Goal: Find contact information: Find contact information

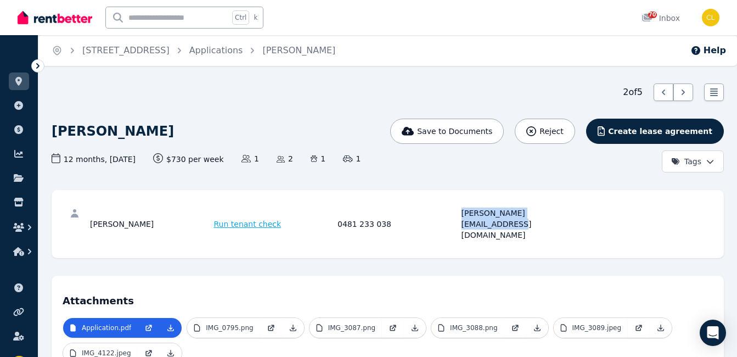
drag, startPoint x: 89, startPoint y: 211, endPoint x: 146, endPoint y: 213, distance: 57.7
click at [146, 213] on div "[PERSON_NAME] Run tenant check 0481 233 038 [PERSON_NAME][EMAIL_ADDRESS][DOMAIN…" at bounding box center [388, 224] width 650 height 46
drag, startPoint x: 146, startPoint y: 213, endPoint x: 112, endPoint y: 213, distance: 34.6
copy div "[PERSON_NAME]"
drag, startPoint x: 337, startPoint y: 213, endPoint x: 386, endPoint y: 211, distance: 48.9
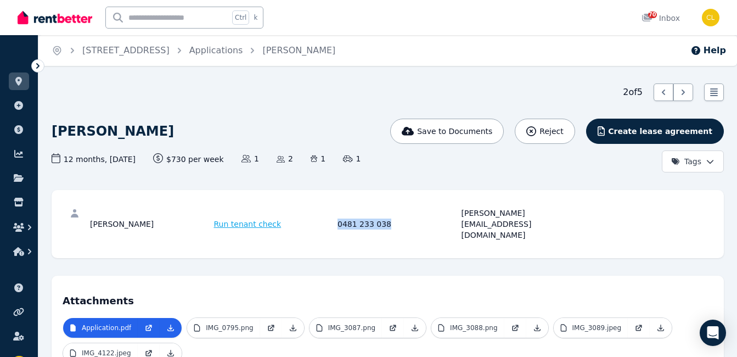
click at [386, 211] on div "0481 233 038" at bounding box center [397, 223] width 121 height 33
drag, startPoint x: 472, startPoint y: 213, endPoint x: 561, endPoint y: 215, distance: 88.9
click at [561, 215] on div "[PERSON_NAME] Run tenant check 0481 233 038 [PERSON_NAME][EMAIL_ADDRESS][DOMAIN…" at bounding box center [336, 223] width 492 height 33
drag, startPoint x: 89, startPoint y: 211, endPoint x: 143, endPoint y: 215, distance: 53.9
click at [143, 215] on div "[PERSON_NAME] Run tenant check 0481 233 038 [PERSON_NAME][EMAIL_ADDRESS][DOMAIN…" at bounding box center [388, 224] width 650 height 46
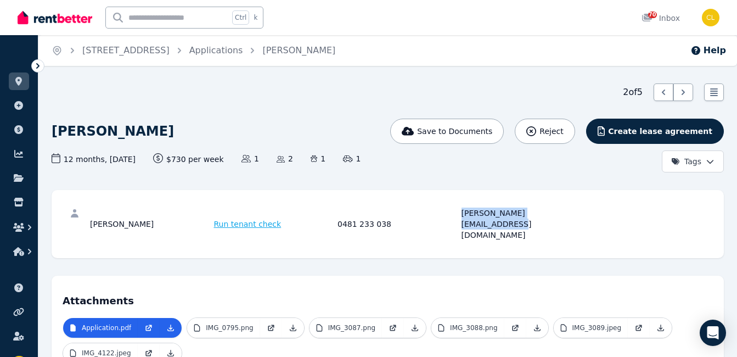
drag, startPoint x: 461, startPoint y: 211, endPoint x: 561, endPoint y: 208, distance: 100.4
click at [561, 208] on div "[PERSON_NAME][EMAIL_ADDRESS][DOMAIN_NAME]" at bounding box center [521, 223] width 121 height 33
